Goal: Task Accomplishment & Management: Use online tool/utility

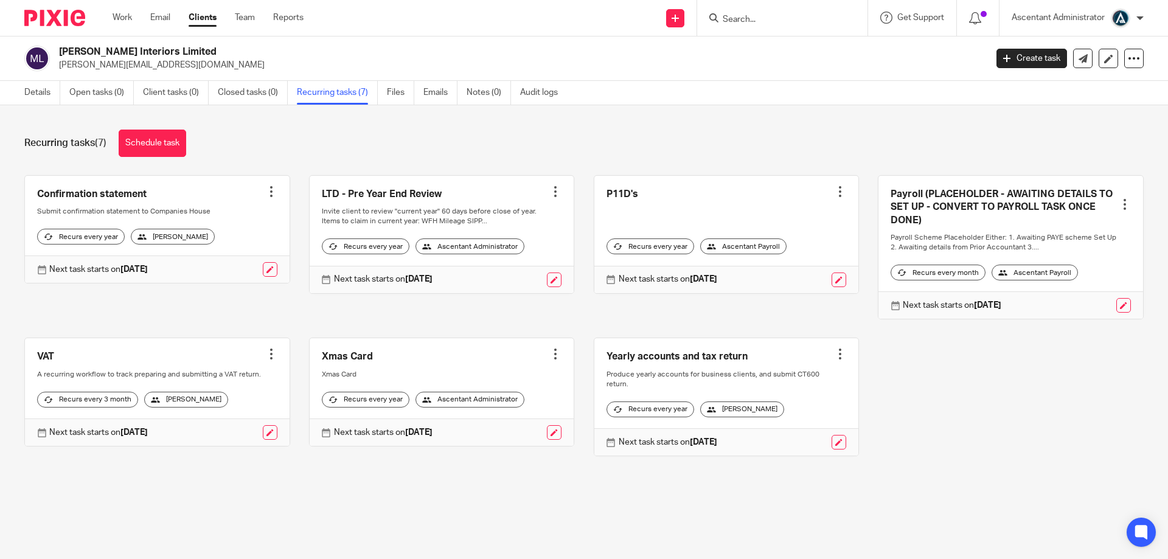
click at [737, 13] on form at bounding box center [786, 17] width 130 height 15
click at [740, 21] on input "Search" at bounding box center [775, 20] width 109 height 11
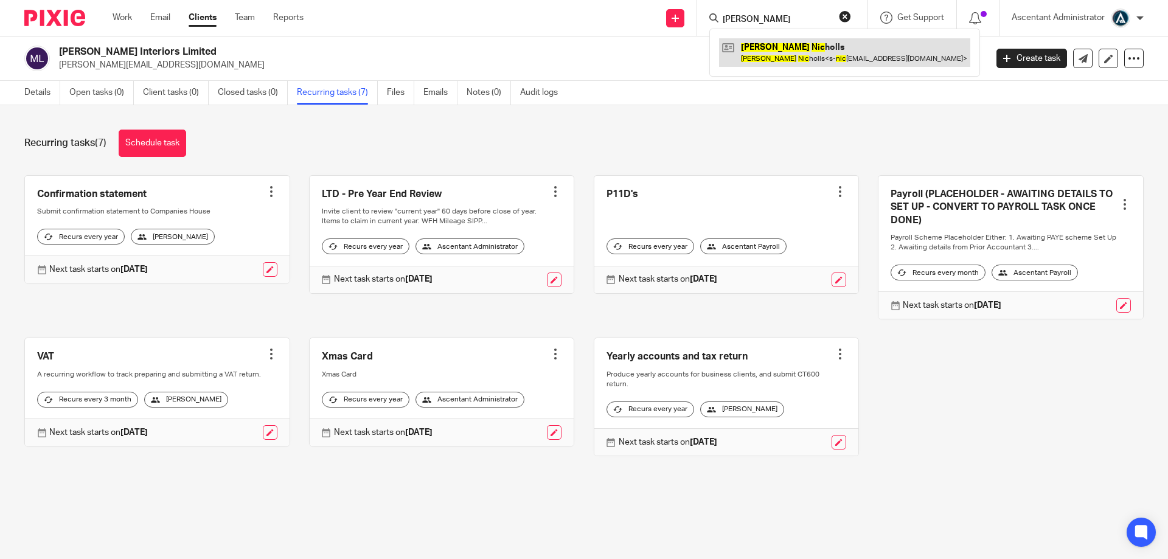
type input "stuart nic"
click at [799, 57] on link at bounding box center [844, 52] width 251 height 28
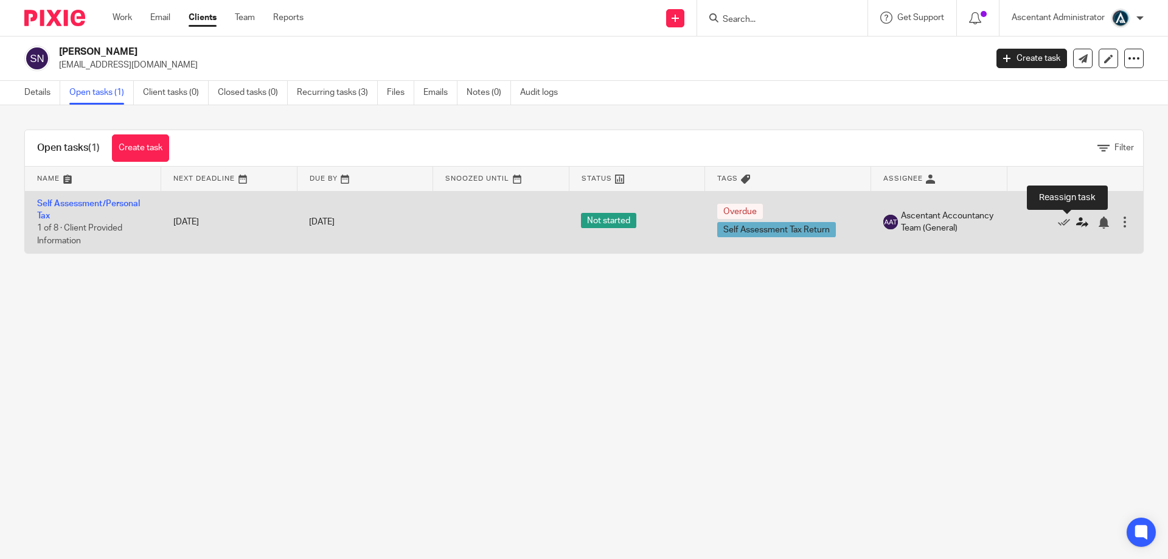
click at [1076, 219] on icon at bounding box center [1082, 223] width 12 height 12
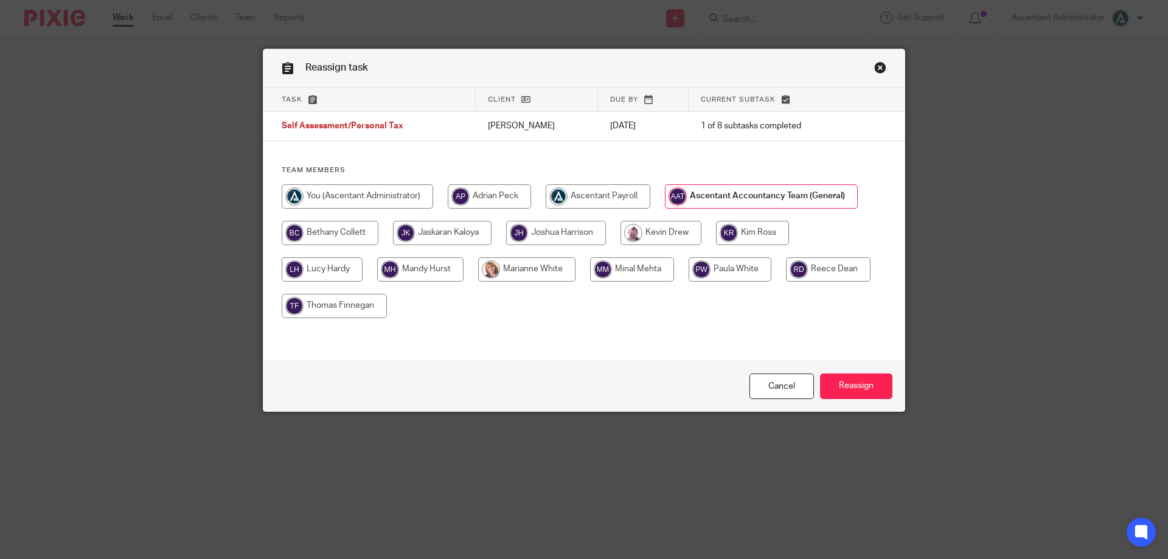
click at [730, 234] on input "radio" at bounding box center [752, 233] width 73 height 24
radio input "true"
click at [855, 389] on input "Reassign" at bounding box center [856, 386] width 72 height 26
